Goal: Task Accomplishment & Management: Manage account settings

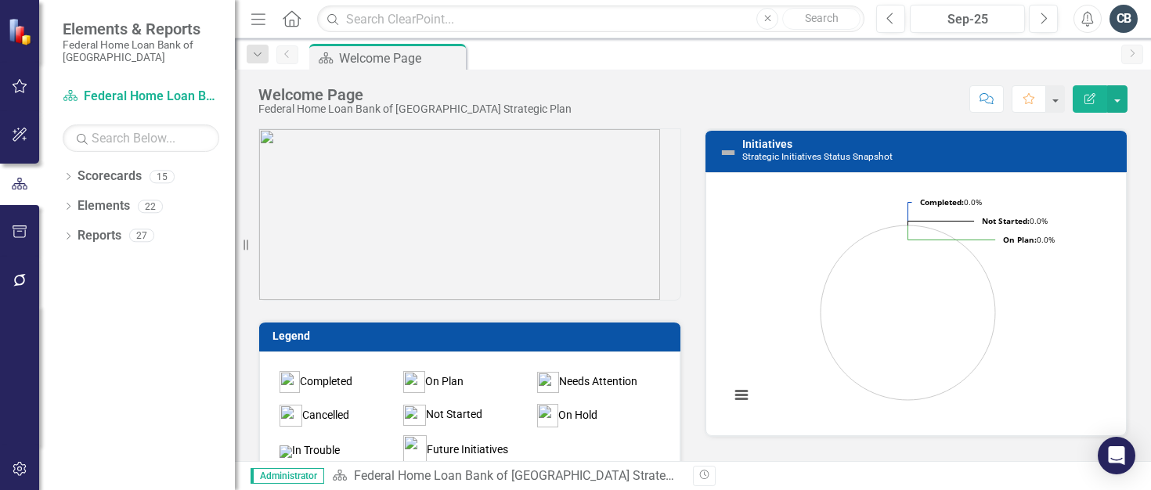
click at [75, 272] on div "Dropdown Scorecards 15 Dropdown Federal Home Loan Bank of [GEOGRAPHIC_DATA] Str…" at bounding box center [137, 327] width 196 height 326
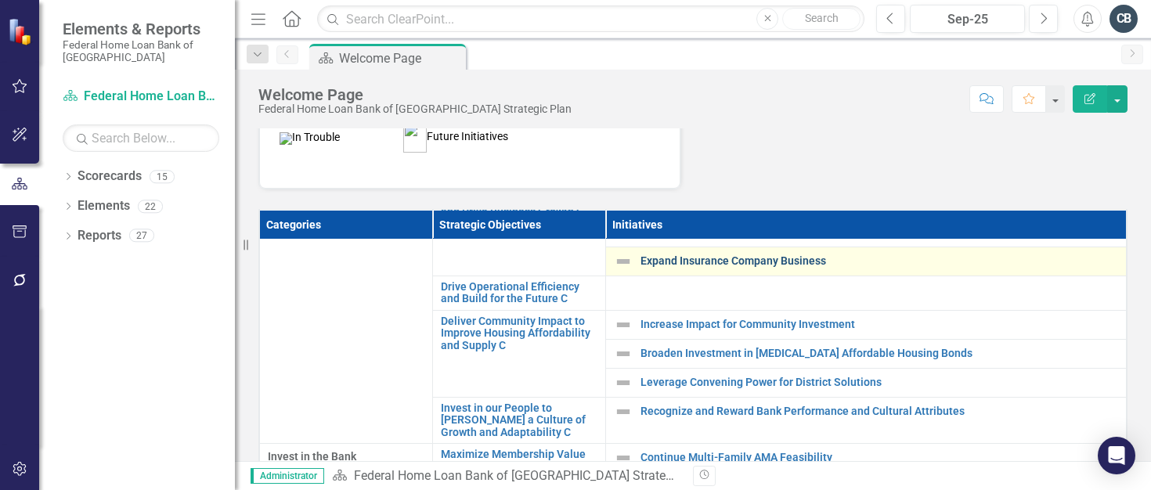
scroll to position [77, 0]
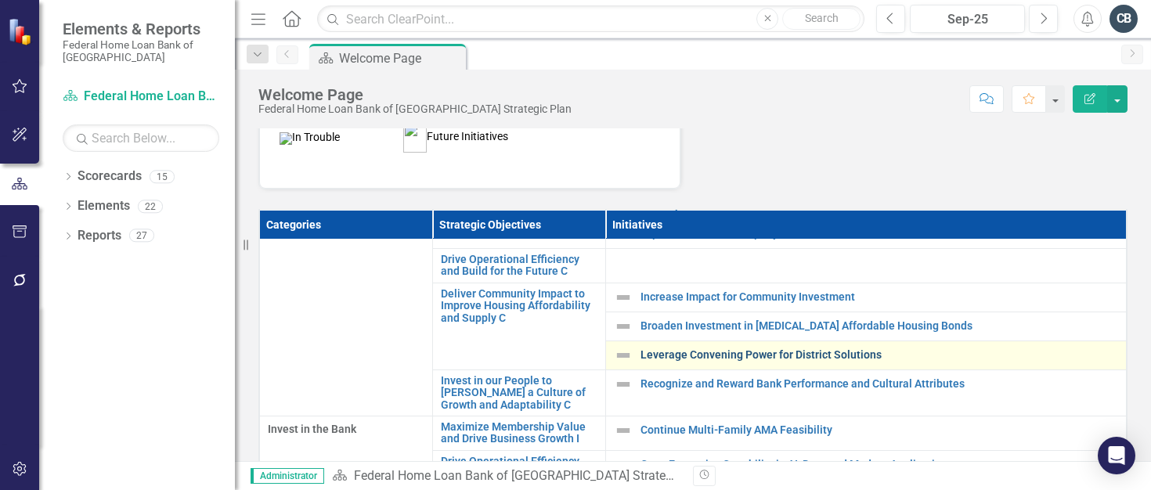
click at [685, 355] on link "Leverage Convening Power for District Solutions" at bounding box center [878, 355] width 477 height 12
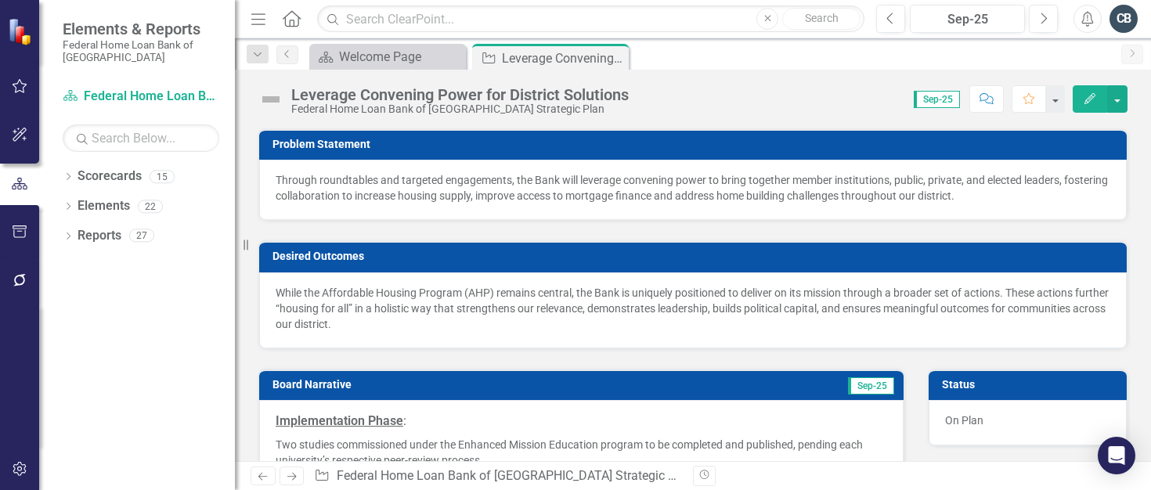
click at [452, 189] on p "Through roundtables and targeted engagements, the Bank will leverage convening …" at bounding box center [693, 187] width 834 height 31
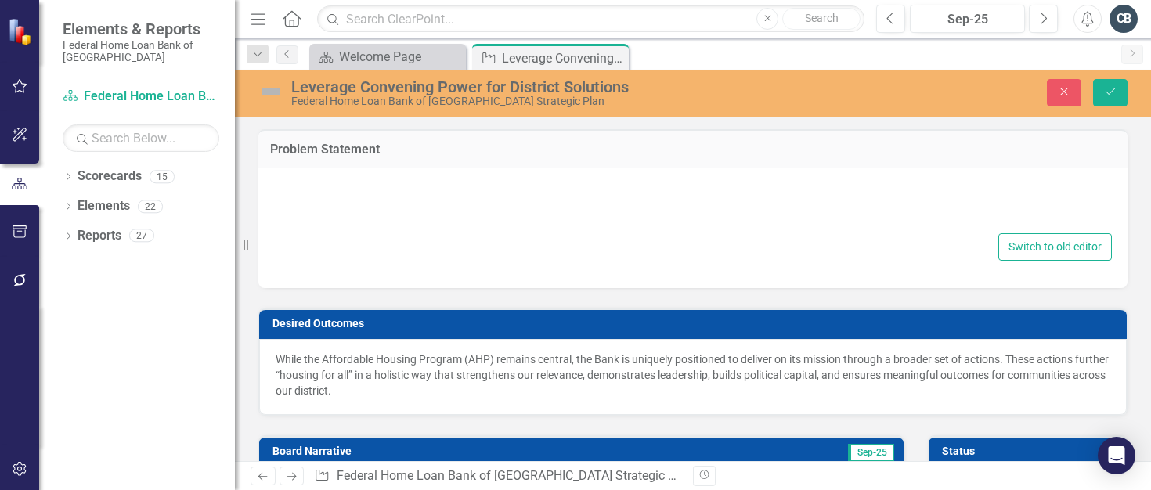
type textarea "<p>Through roundtables and targeted engagements, the Bank will leverage conveni…"
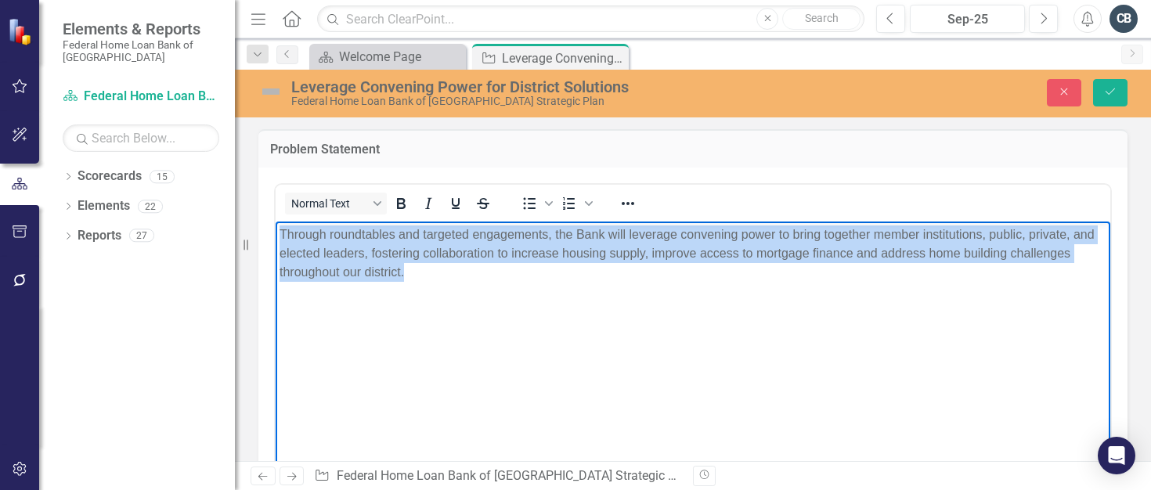
drag, startPoint x: 420, startPoint y: 274, endPoint x: 271, endPoint y: 232, distance: 154.6
click at [276, 232] on html "Through roundtables and targeted engagements, the Bank will leverage convening …" at bounding box center [693, 338] width 834 height 235
copy p "Through roundtables and targeted engagements, the Bank will leverage convening …"
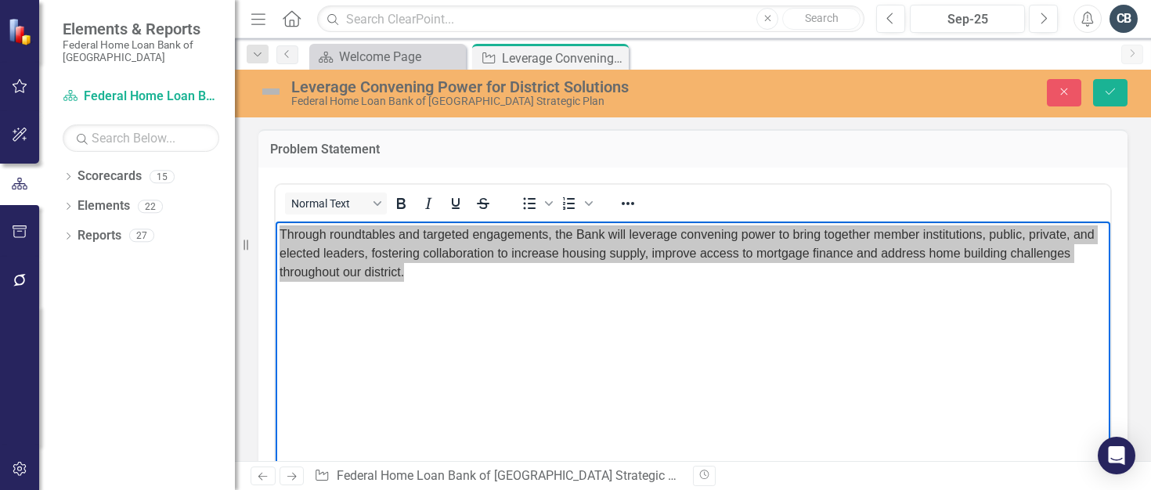
click at [109, 412] on div "Dropdown Scorecards 15 Dropdown Federal Home Loan Bank of [GEOGRAPHIC_DATA] Str…" at bounding box center [137, 327] width 196 height 326
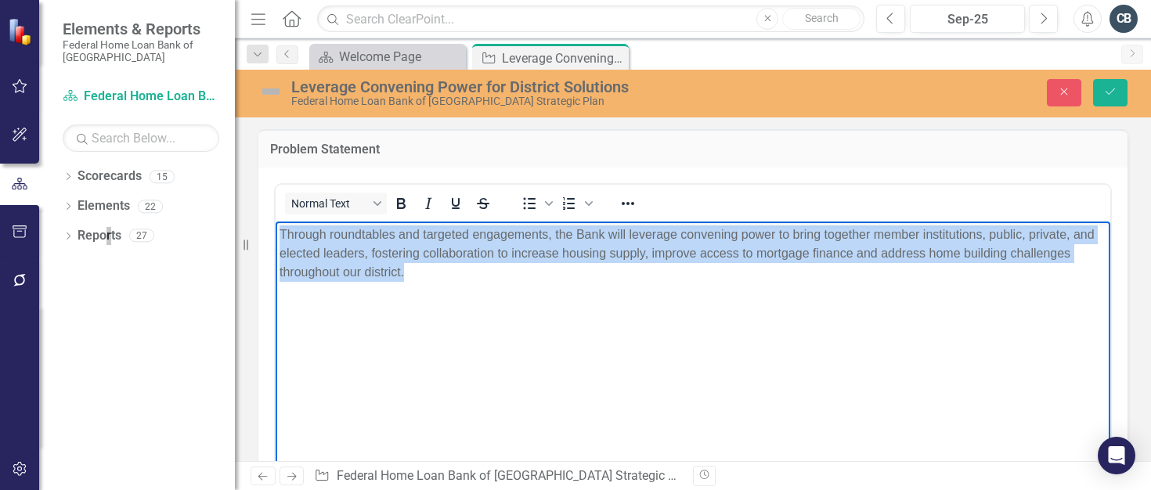
copy link "r"
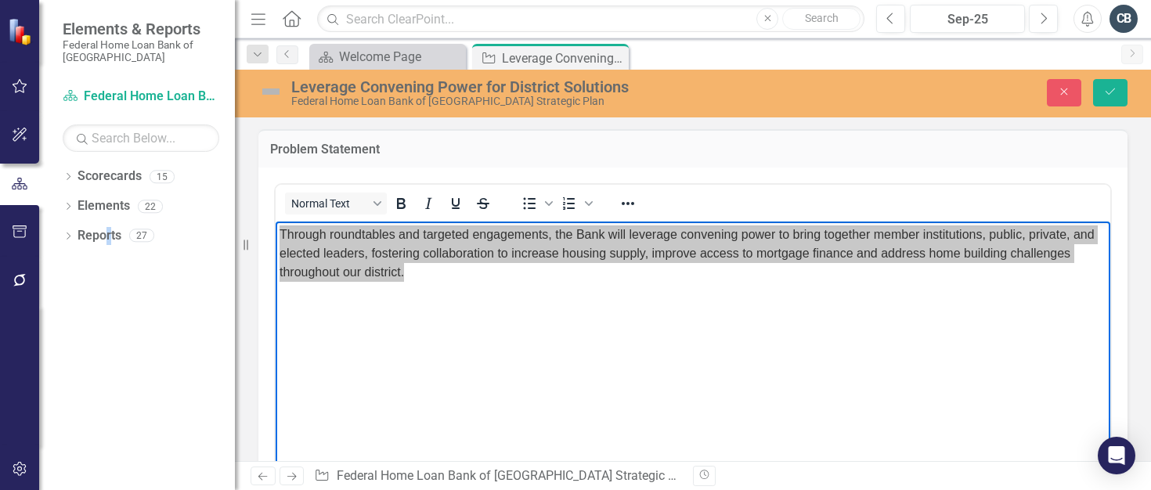
click at [689, 164] on div "Problem Statement" at bounding box center [692, 148] width 869 height 38
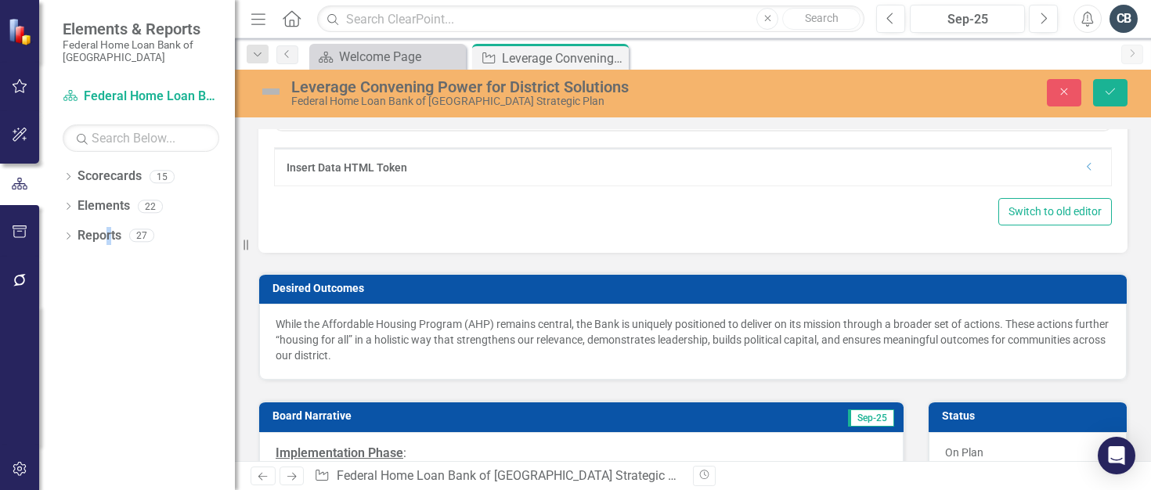
scroll to position [391, 0]
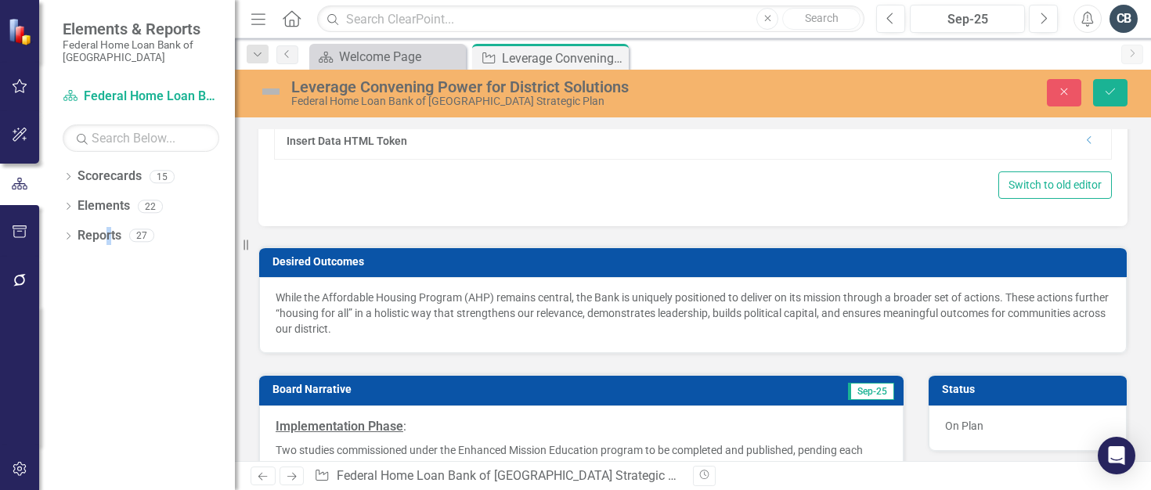
click at [314, 306] on p "While the Affordable Housing Program (AHP) remains central, the Bank is uniquel…" at bounding box center [693, 313] width 834 height 47
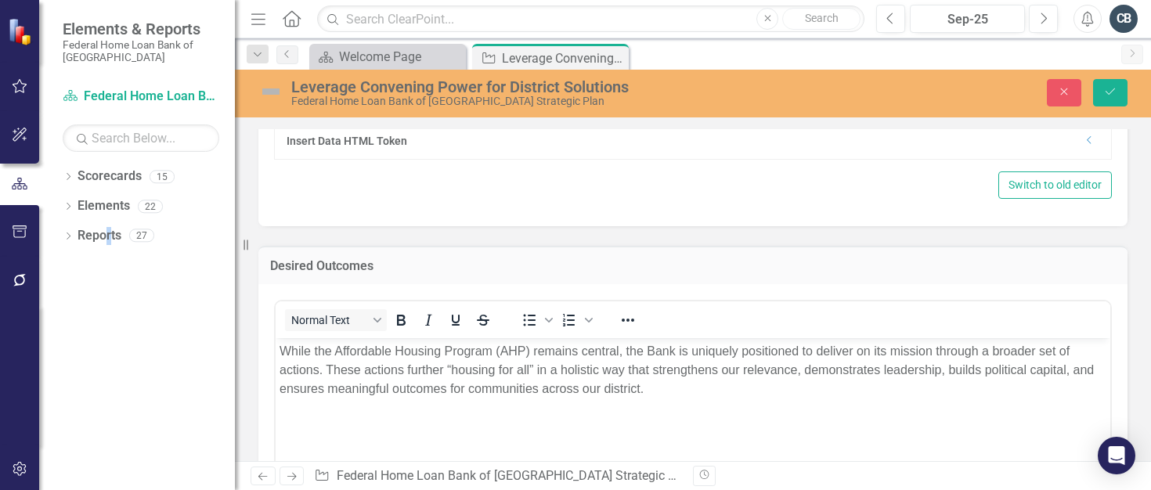
scroll to position [0, 0]
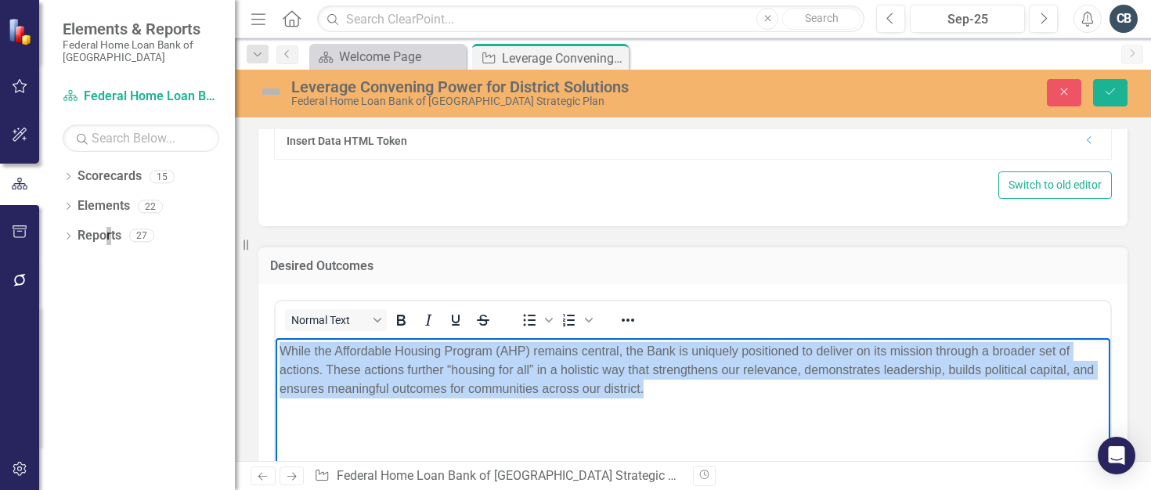
drag, startPoint x: 620, startPoint y: 383, endPoint x: 203, endPoint y: 354, distance: 418.2
click at [276, 354] on html "While the Affordable Housing Program (AHP) remains central, the Bank is uniquel…" at bounding box center [693, 454] width 834 height 235
copy p "While the Affordable Housing Program (AHP) remains central, the Bank is uniquel…"
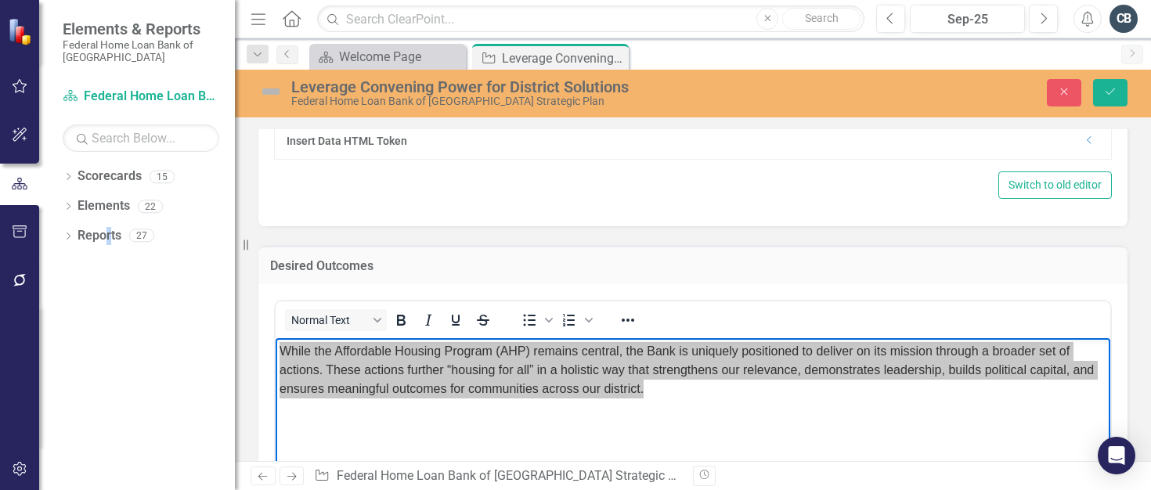
click at [601, 246] on div "Desired Outcomes" at bounding box center [692, 265] width 869 height 38
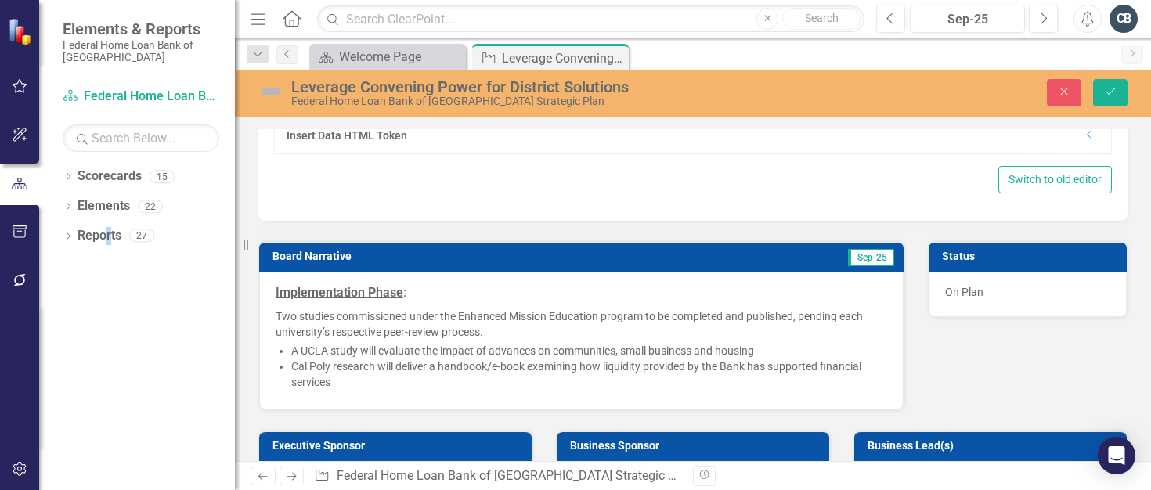
scroll to position [939, 0]
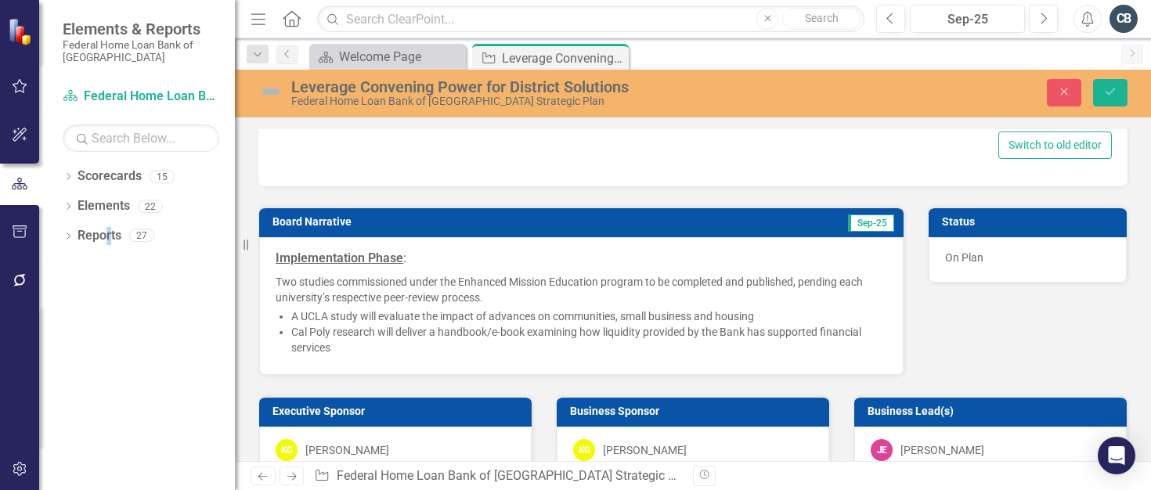
click at [330, 280] on p "Two studies commissioned under the Enhanced Mission Education program to be com…" at bounding box center [581, 288] width 611 height 34
click at [331, 280] on p "Two studies commissioned under the Enhanced Mission Education program to be com…" at bounding box center [581, 288] width 611 height 34
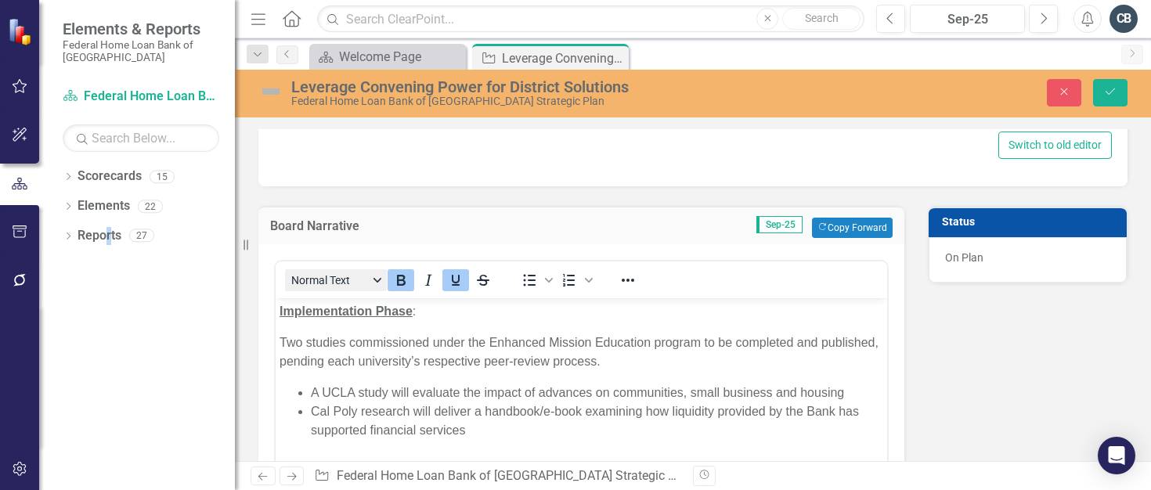
scroll to position [0, 0]
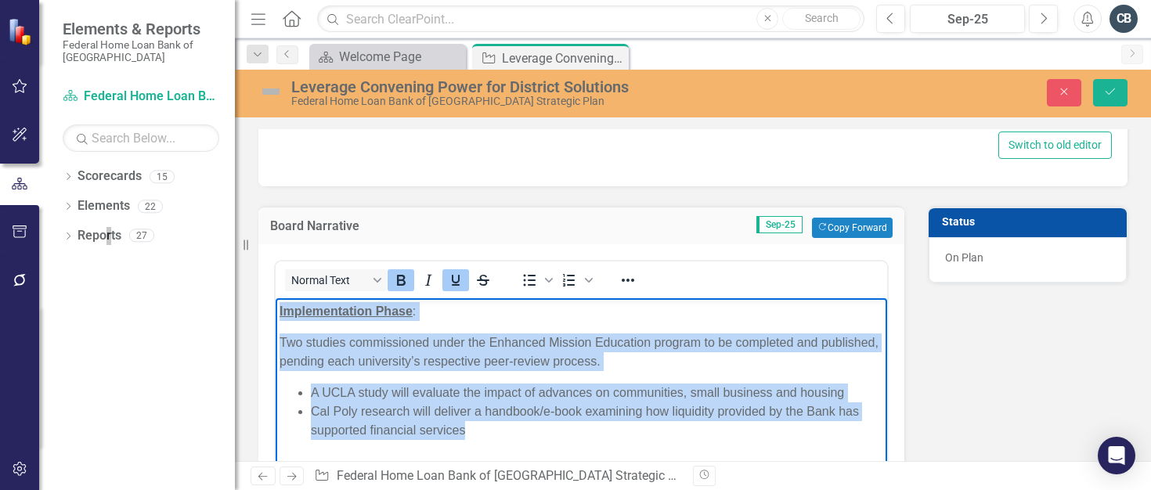
drag, startPoint x: 324, startPoint y: 351, endPoint x: 517, endPoint y: 444, distance: 214.6
click at [517, 444] on body "Implementation Phase : Two studies commissioned under the Enhanced Mission Educ…" at bounding box center [581, 414] width 611 height 235
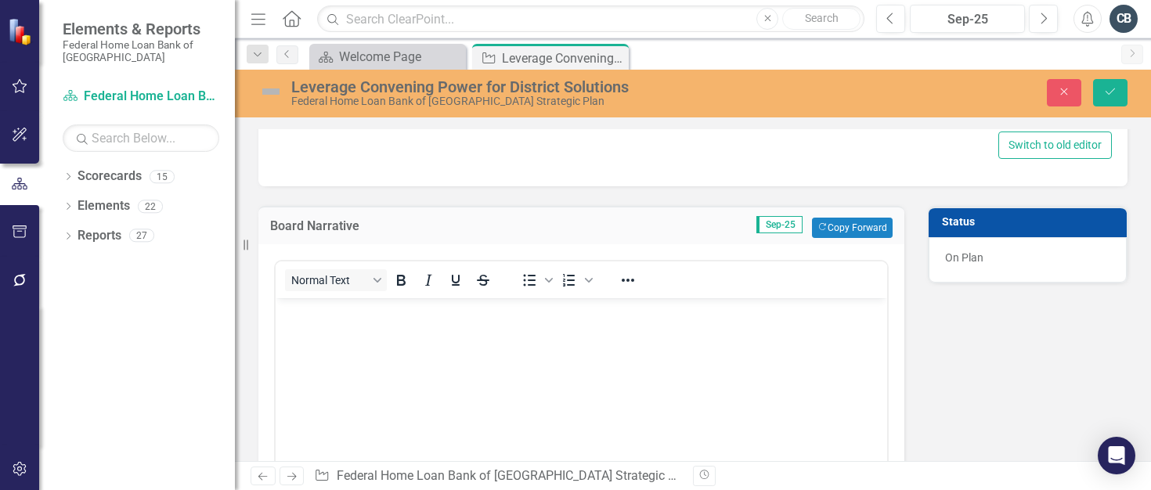
click at [938, 376] on div "Problem Statement <p>Through roundtables and targeted engagements, the Bank wil…" at bounding box center [693, 210] width 892 height 2081
drag, startPoint x: 1109, startPoint y: 94, endPoint x: 975, endPoint y: 273, distance: 223.7
click at [1108, 94] on icon "Save" at bounding box center [1110, 91] width 14 height 11
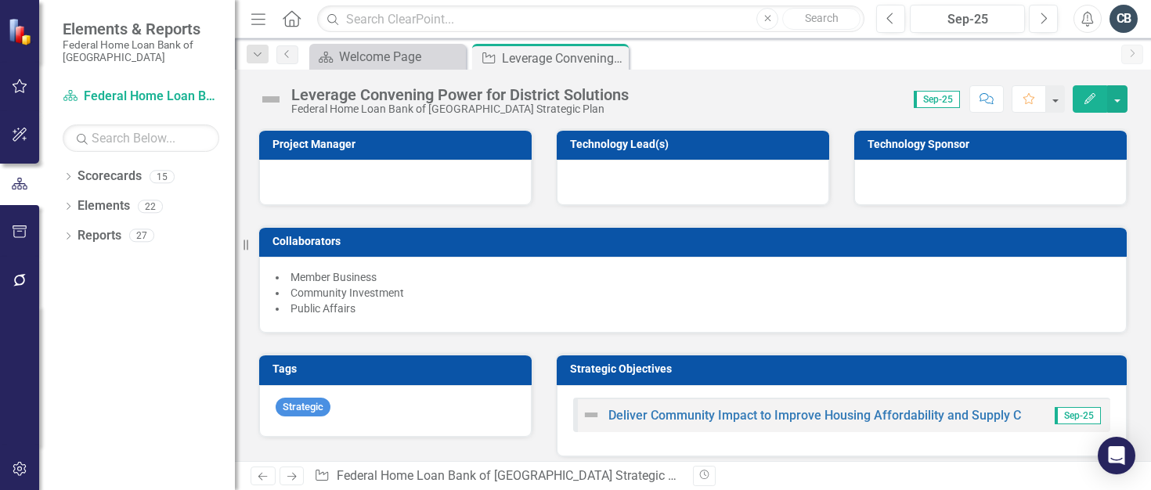
scroll to position [470, 0]
